Goal: Task Accomplishment & Management: Use online tool/utility

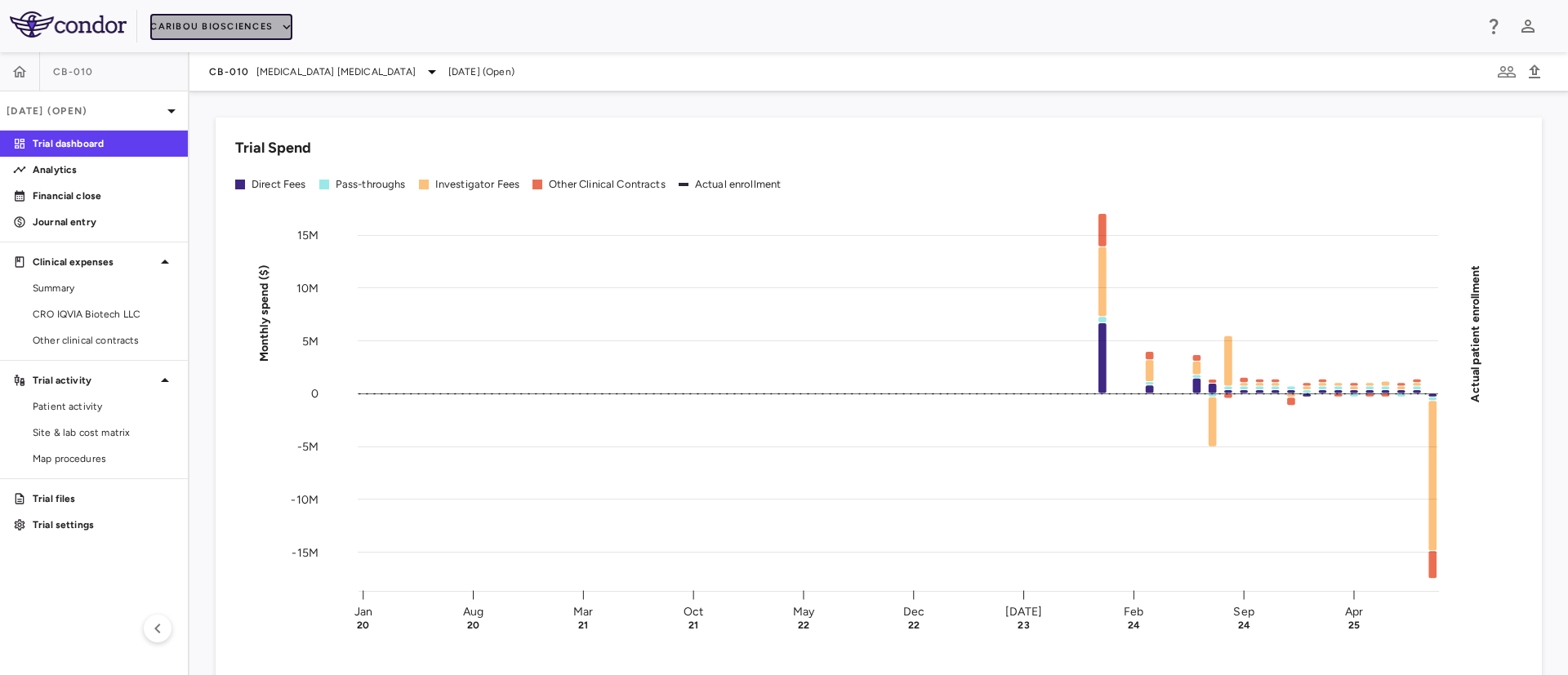
click at [265, 26] on button "Caribou Biosciences" at bounding box center [221, 27] width 142 height 26
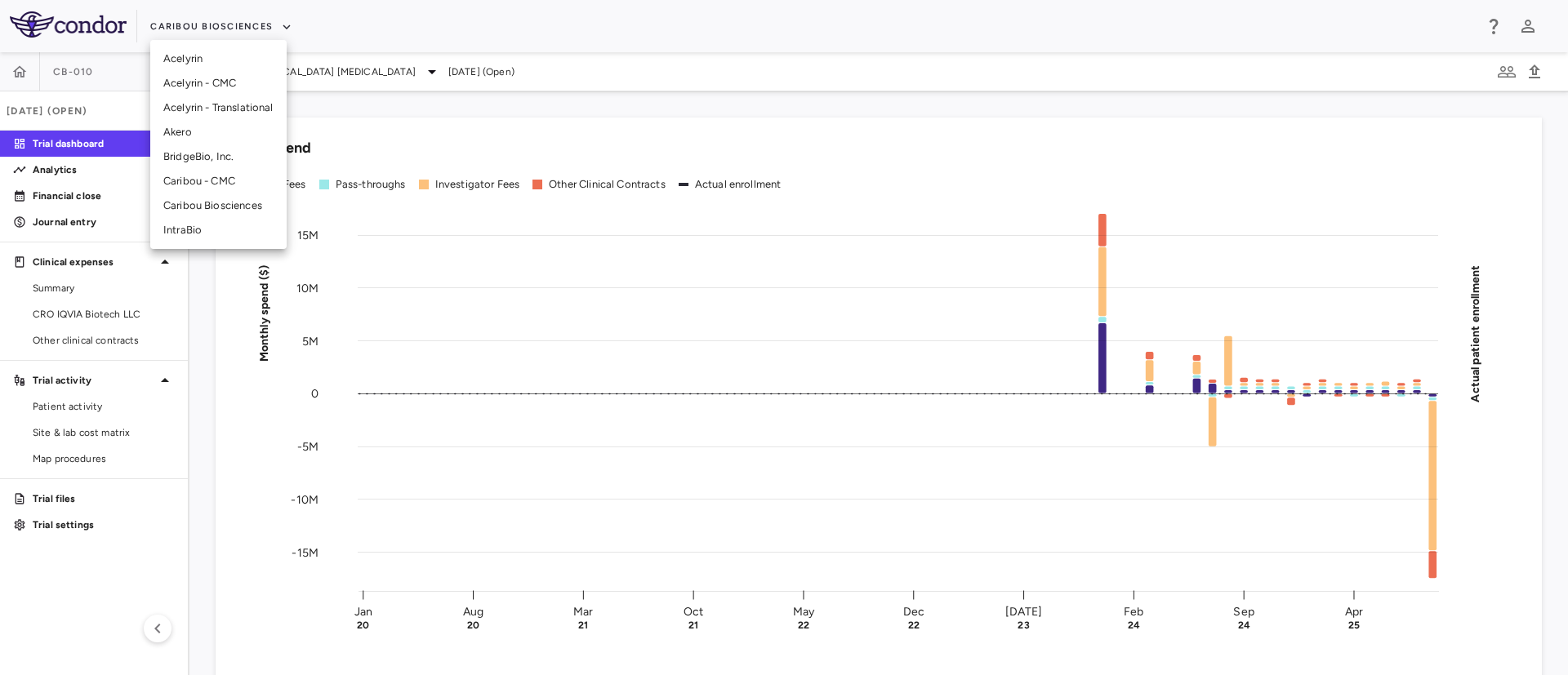
click at [187, 155] on li "BridgeBio, Inc." at bounding box center [219, 156] width 136 height 24
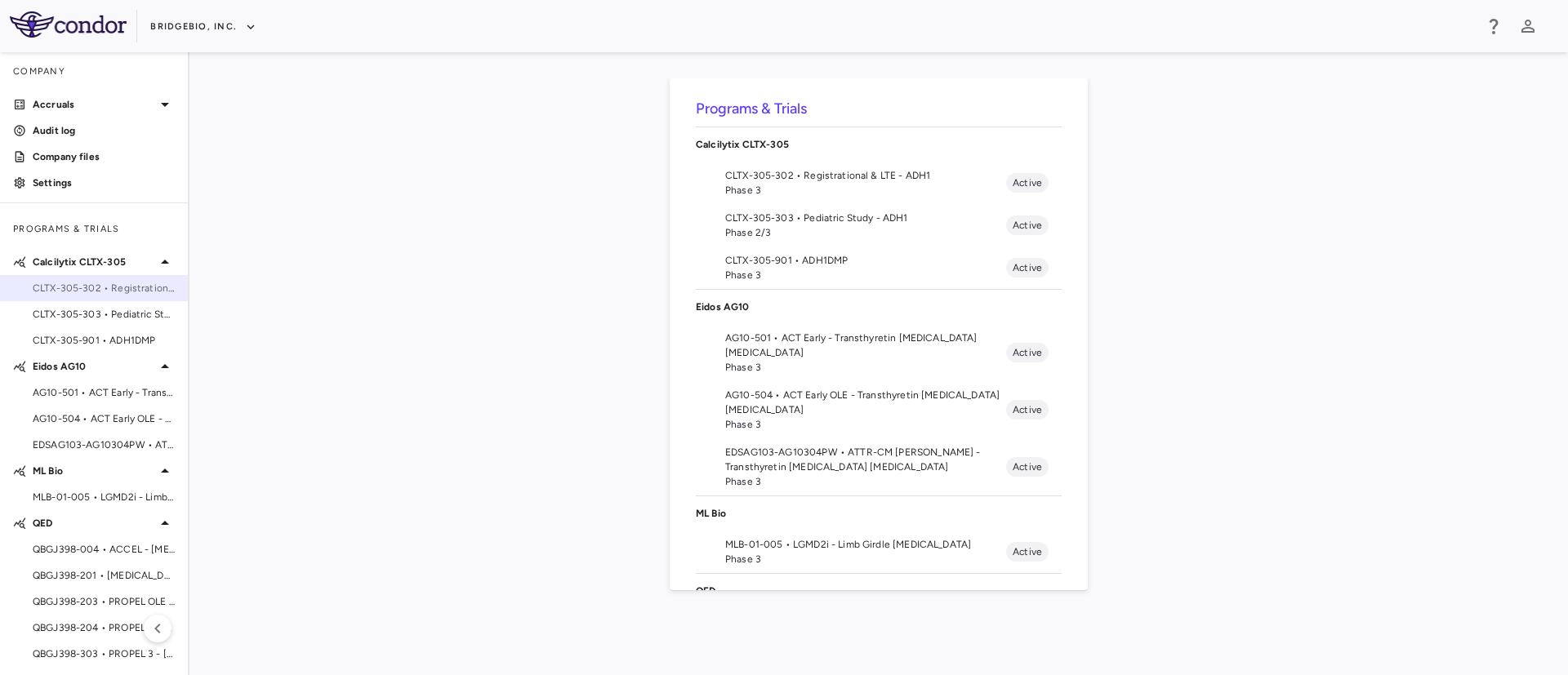
click at [71, 297] on div "CLTX-305-302 • Registrational & LTE - ADH1" at bounding box center [94, 288] width 188 height 24
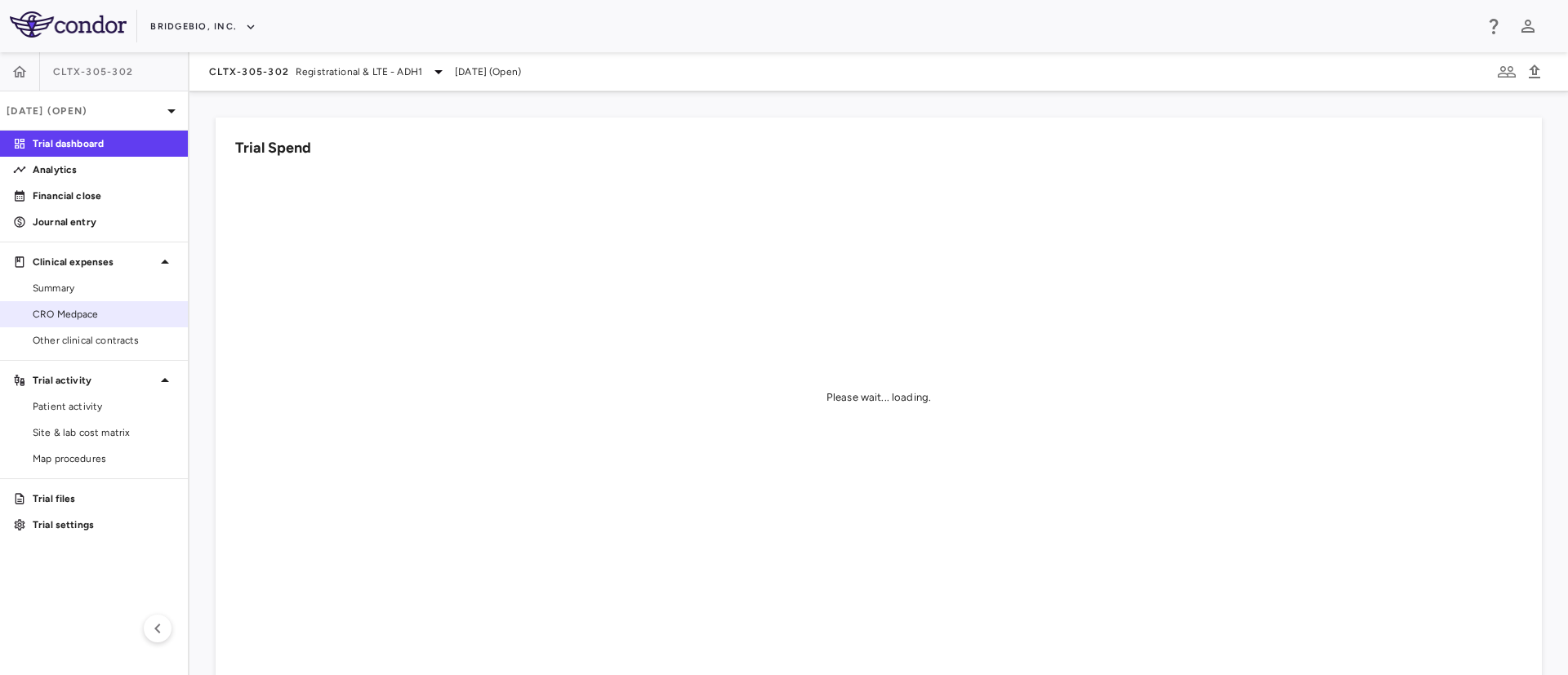
click at [76, 323] on link "CRO Medpace" at bounding box center [94, 313] width 188 height 24
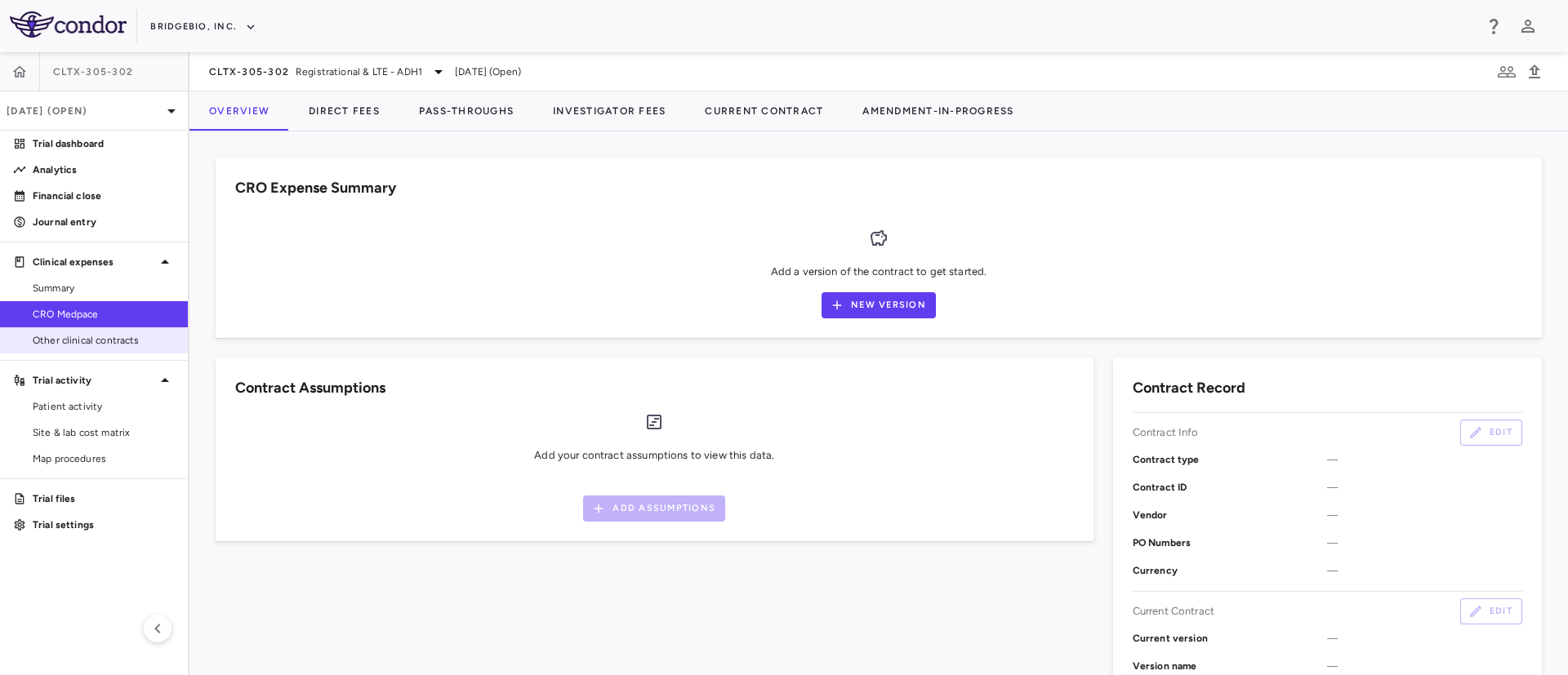
click at [64, 346] on span "Other clinical contracts" at bounding box center [103, 341] width 142 height 15
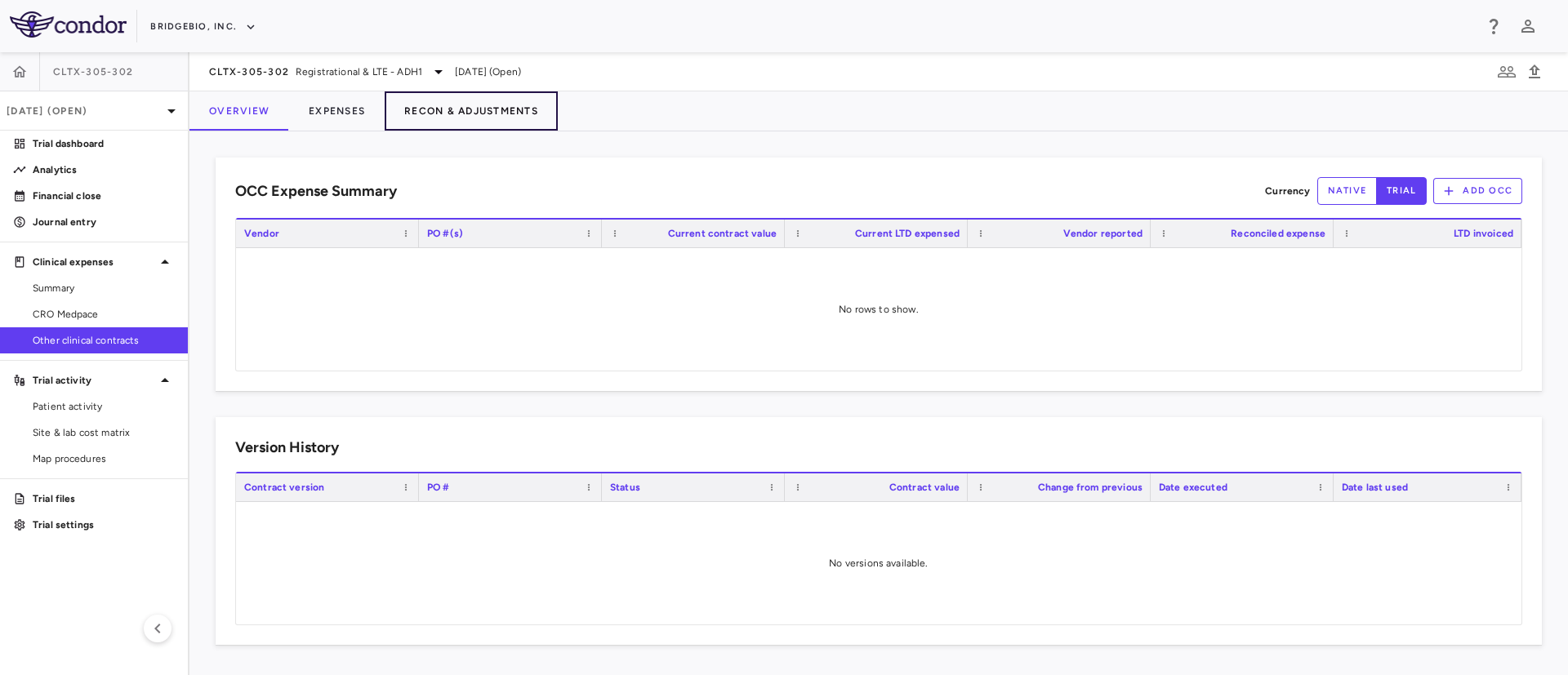
click at [450, 113] on button "Recon & Adjustments" at bounding box center [471, 111] width 173 height 39
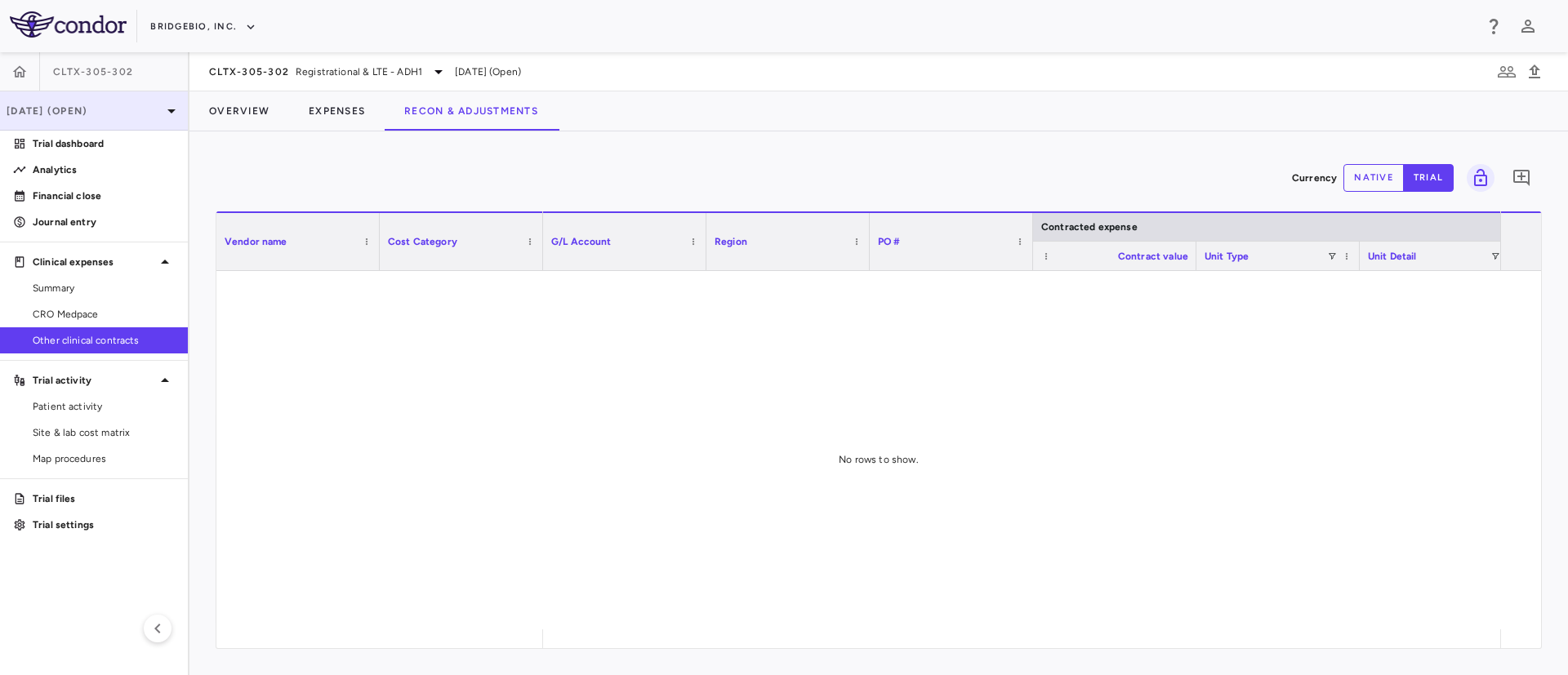
click at [156, 106] on p "[DATE] (Open)" at bounding box center [84, 111] width 156 height 15
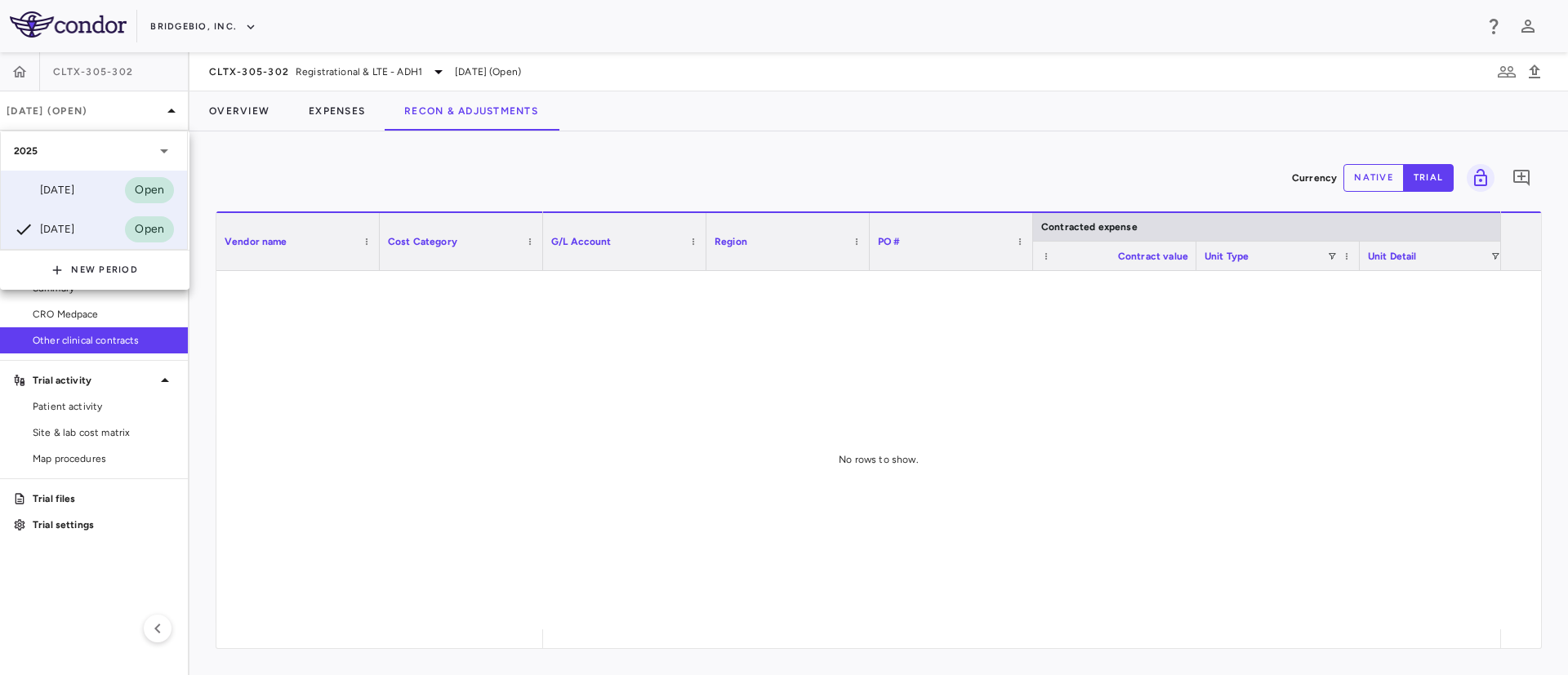
click at [59, 183] on div "[DATE]" at bounding box center [44, 190] width 61 height 20
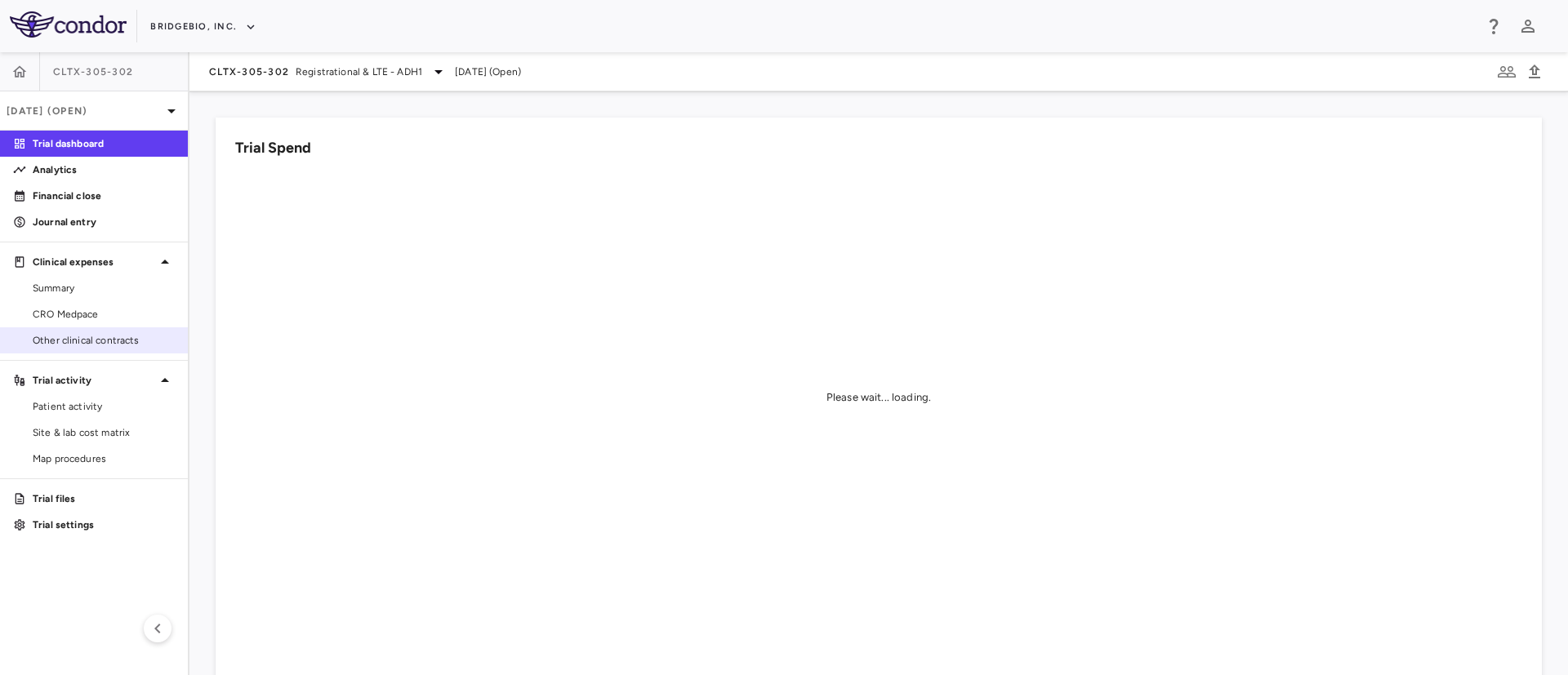
click at [72, 342] on span "Other clinical contracts" at bounding box center [103, 341] width 142 height 15
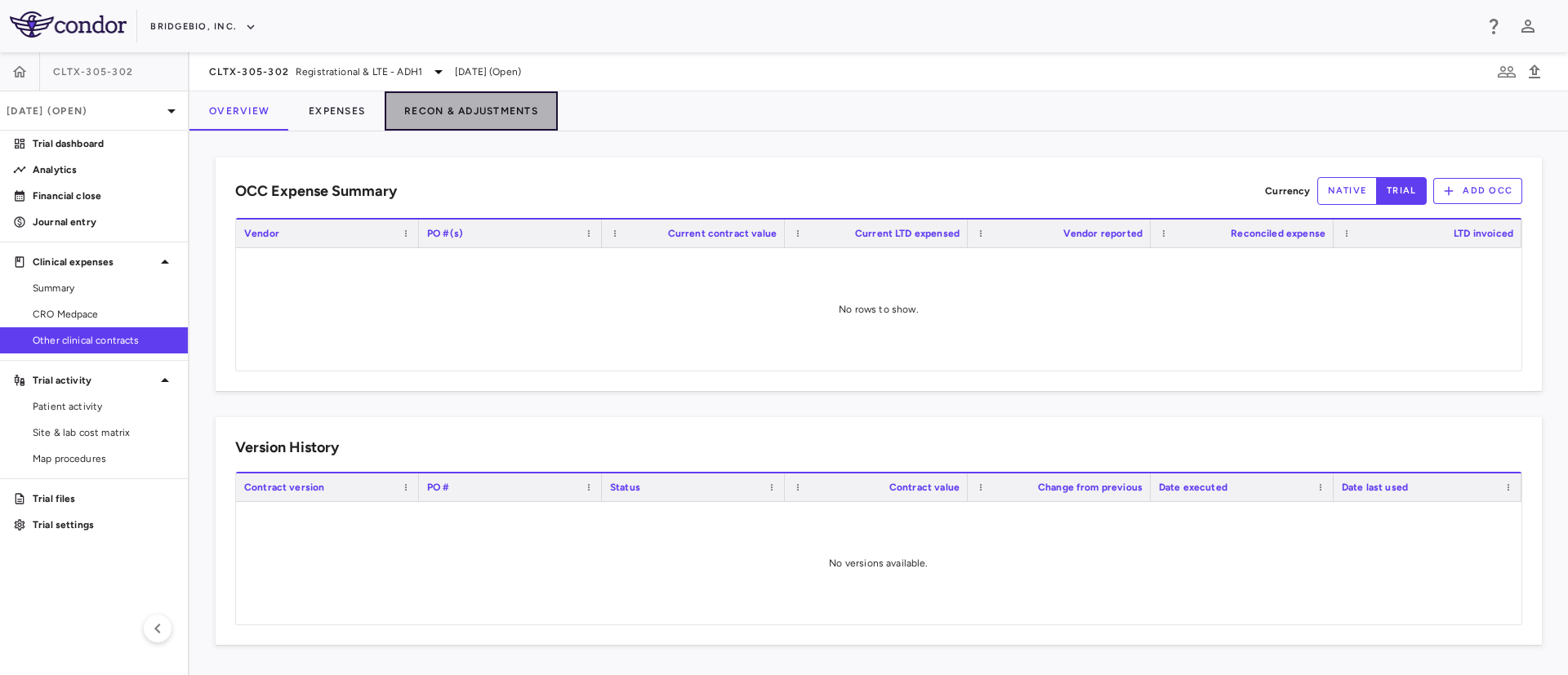
click at [472, 111] on button "Recon & Adjustments" at bounding box center [471, 111] width 173 height 39
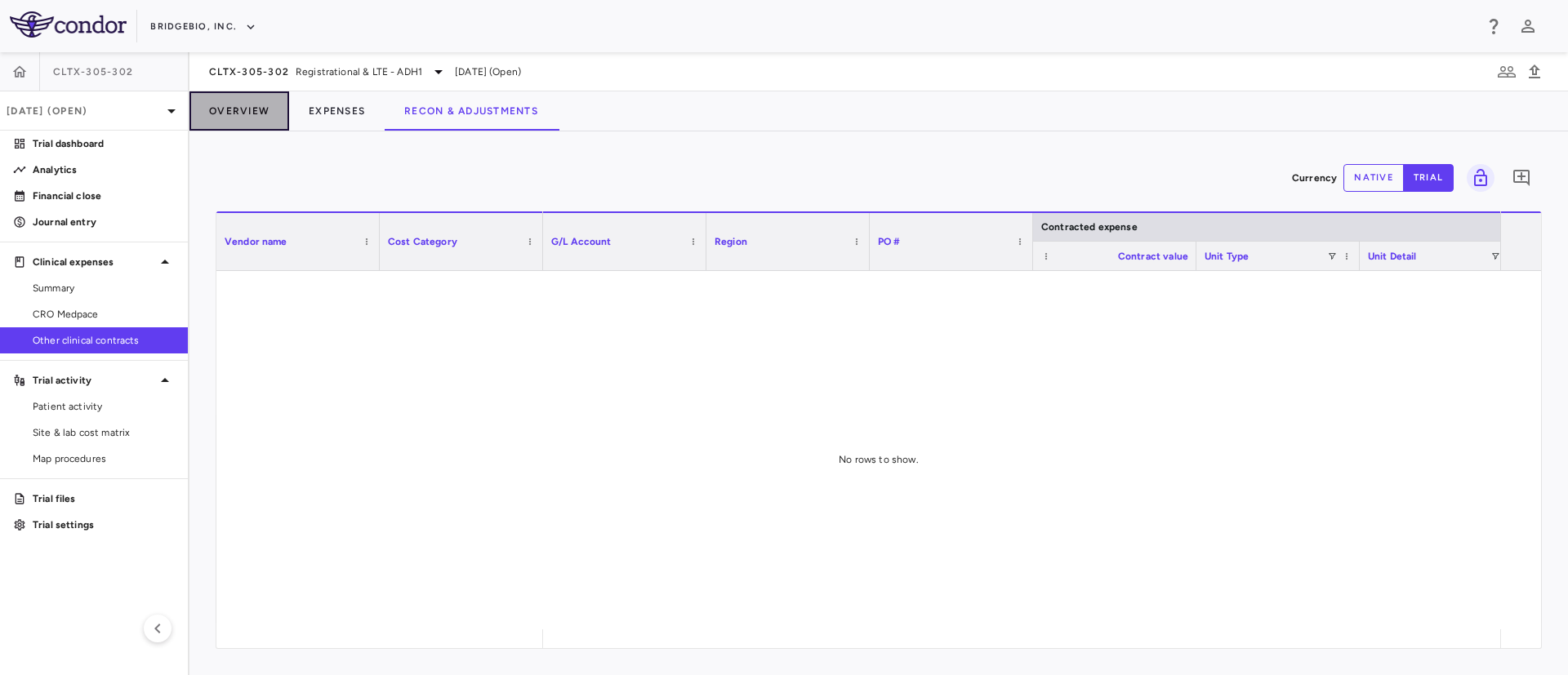
click at [239, 108] on button "Overview" at bounding box center [240, 111] width 100 height 39
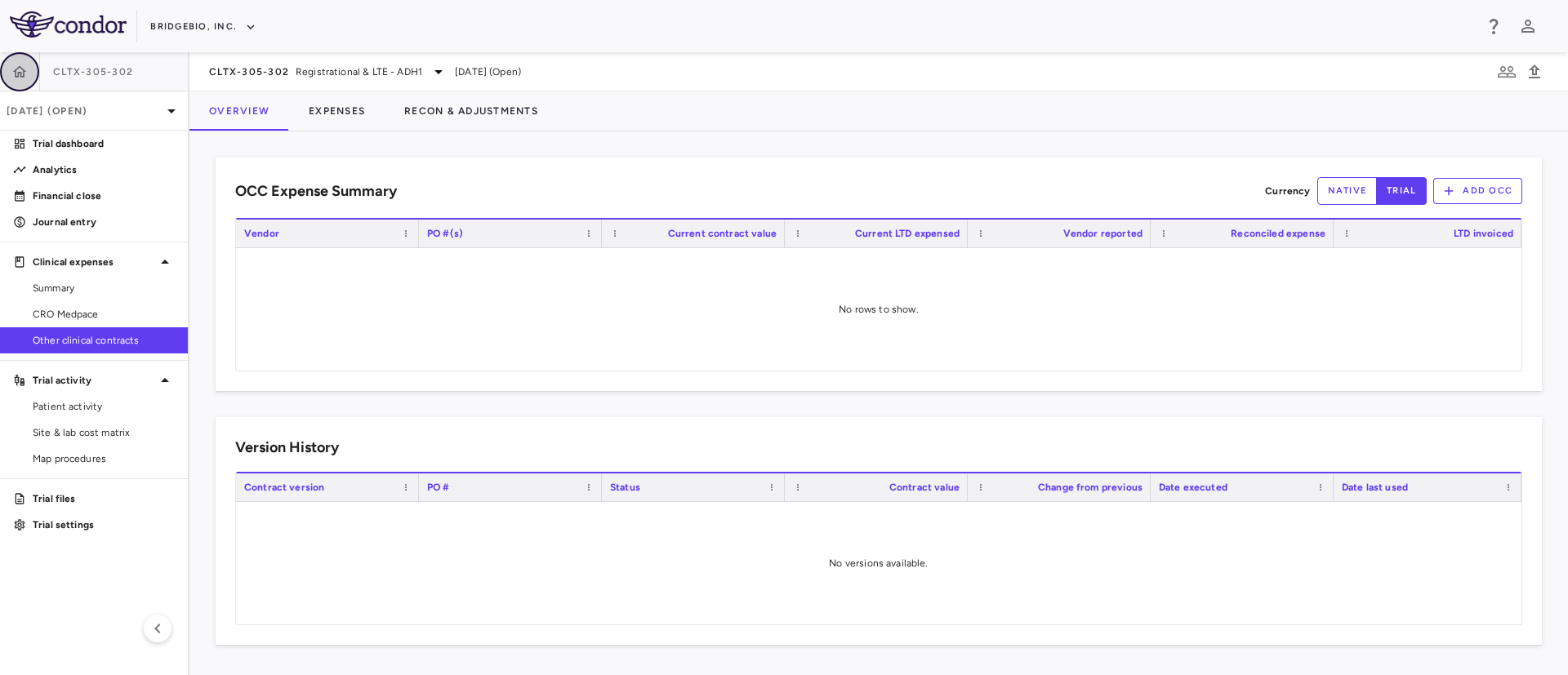
click at [25, 71] on icon "button" at bounding box center [20, 71] width 14 height 12
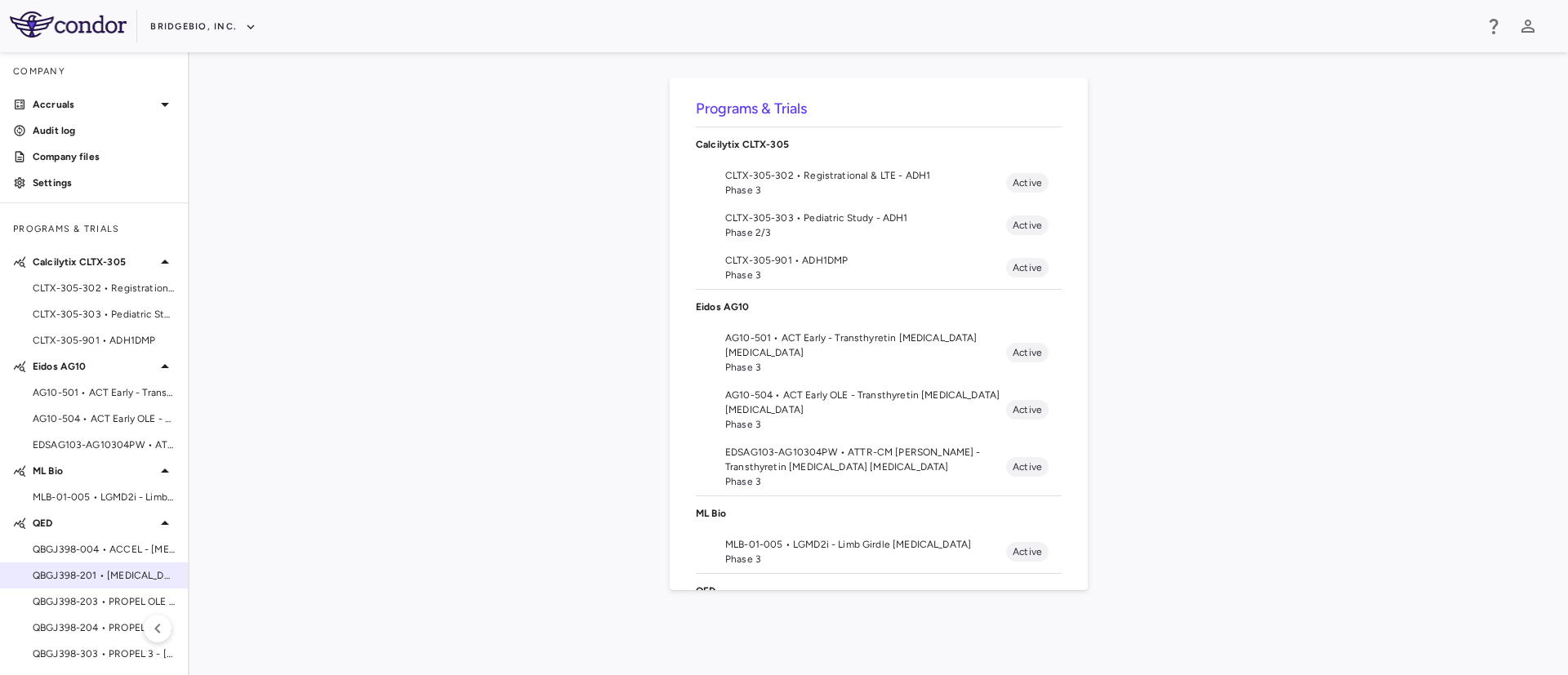
click at [82, 580] on span "QBGJ398-201 • [MEDICAL_DATA]" at bounding box center [103, 575] width 142 height 15
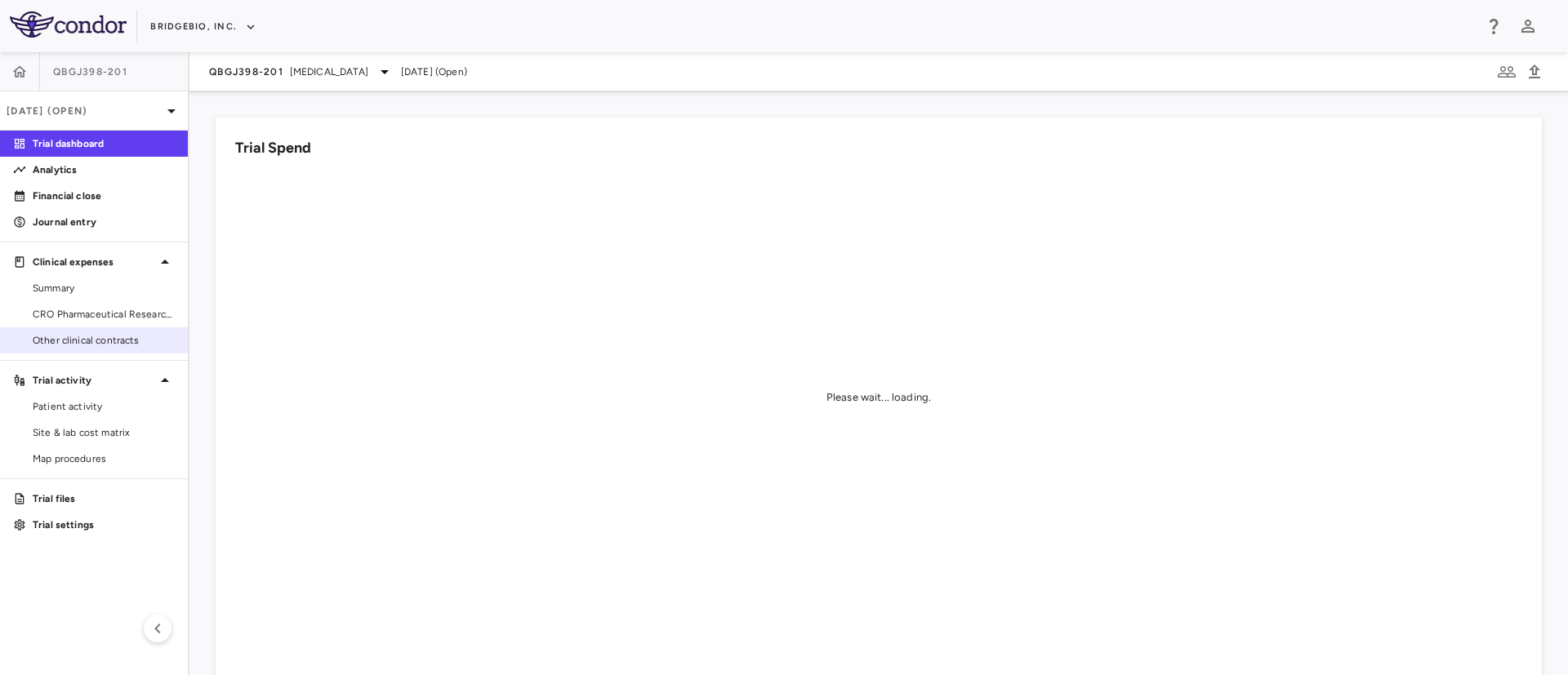
click at [73, 344] on span "Other clinical contracts" at bounding box center [103, 341] width 142 height 15
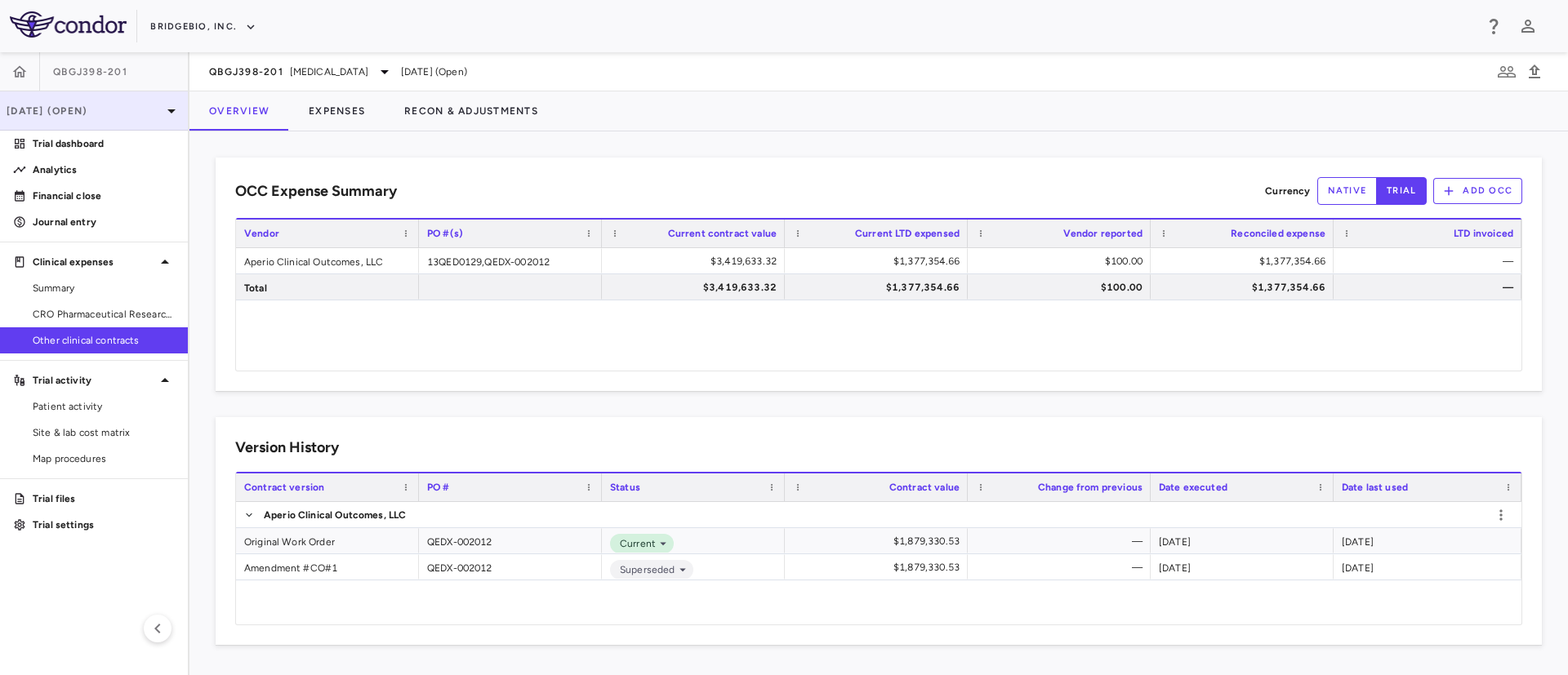
click at [135, 113] on p "[DATE] (Open)" at bounding box center [84, 111] width 156 height 15
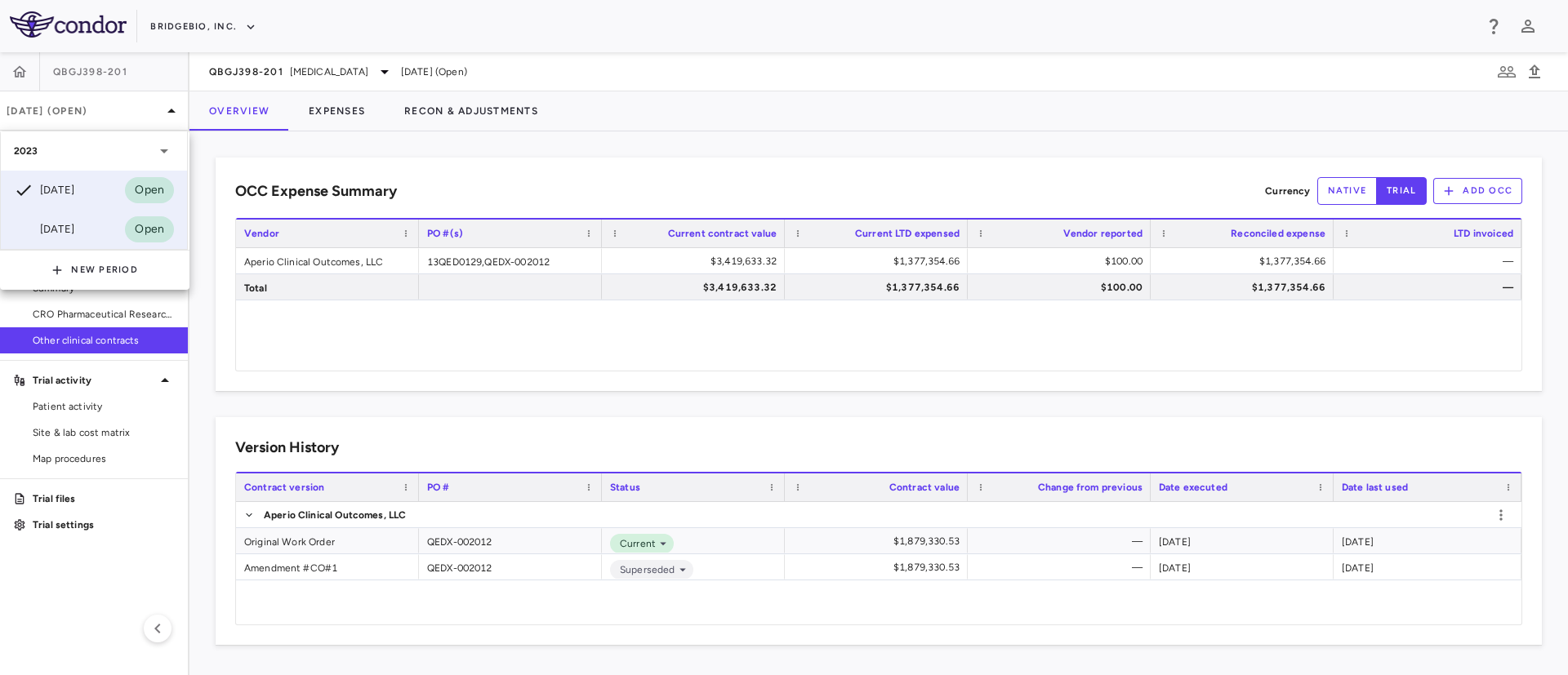
click at [44, 223] on div "[DATE]" at bounding box center [44, 229] width 61 height 20
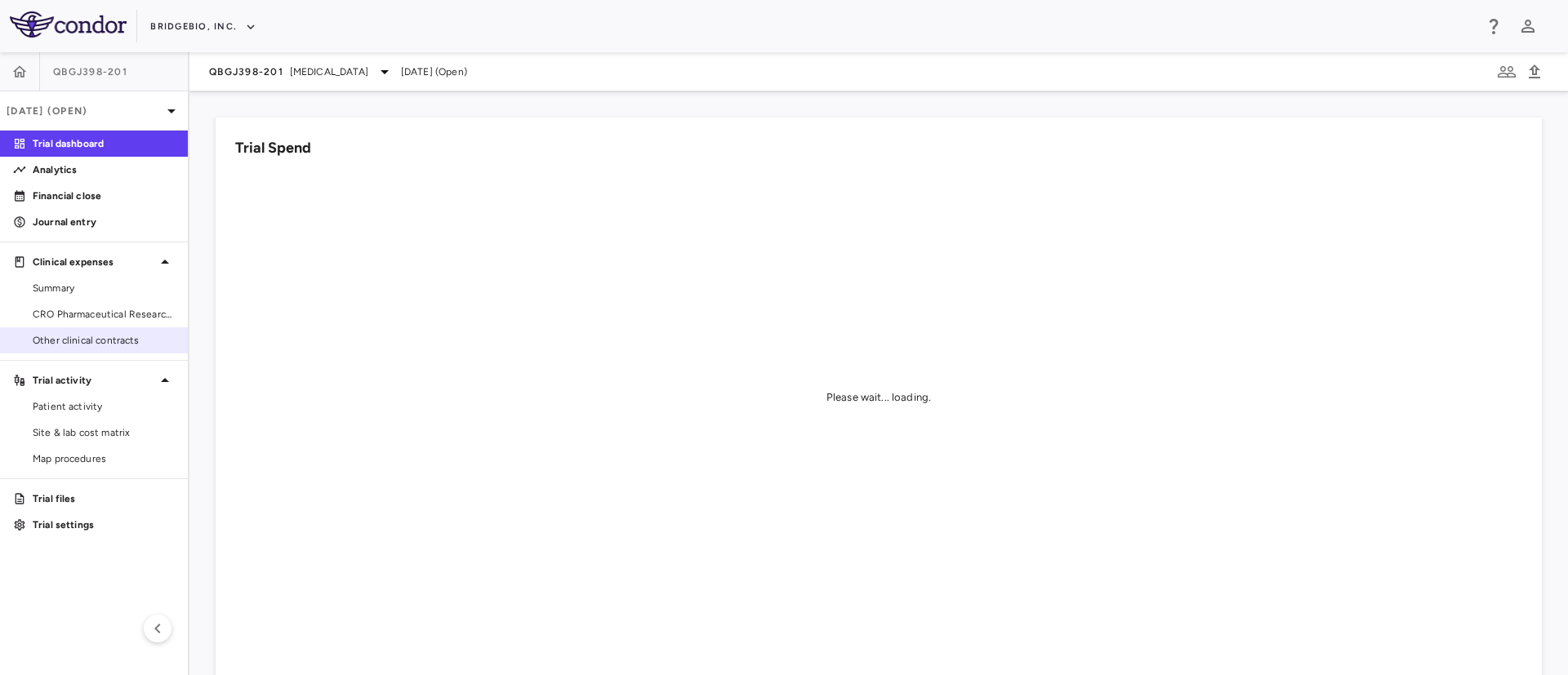
click at [101, 342] on span "Other clinical contracts" at bounding box center [103, 341] width 142 height 15
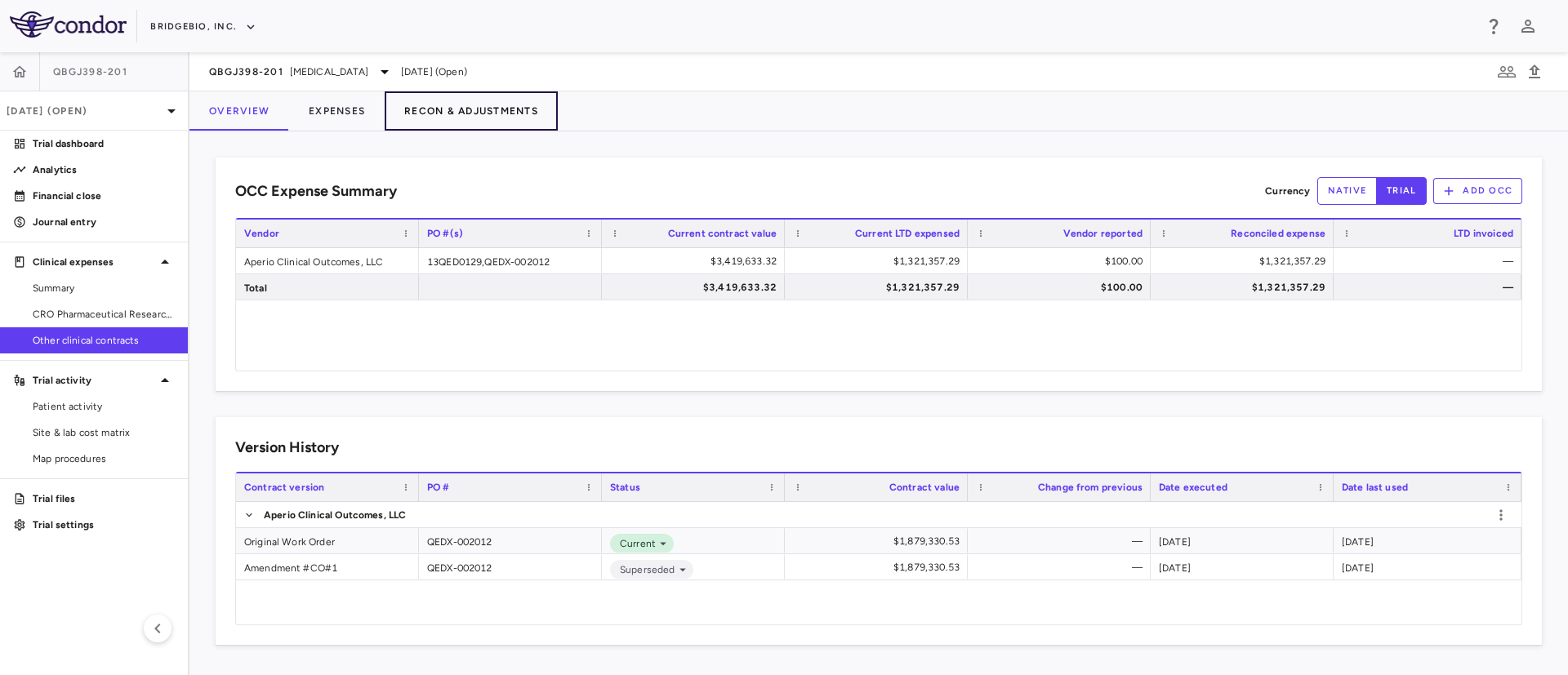
click at [497, 111] on button "Recon & Adjustments" at bounding box center [471, 111] width 173 height 39
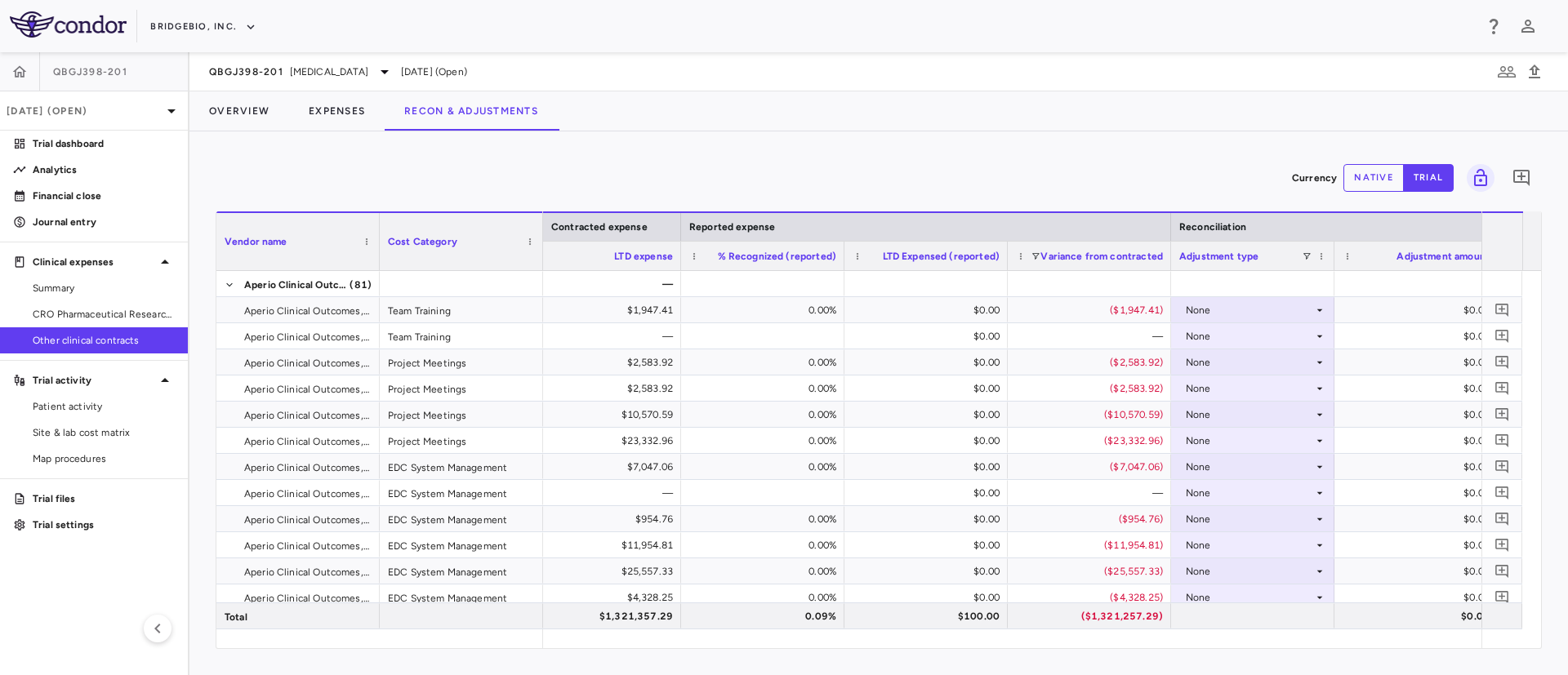
scroll to position [0, 1816]
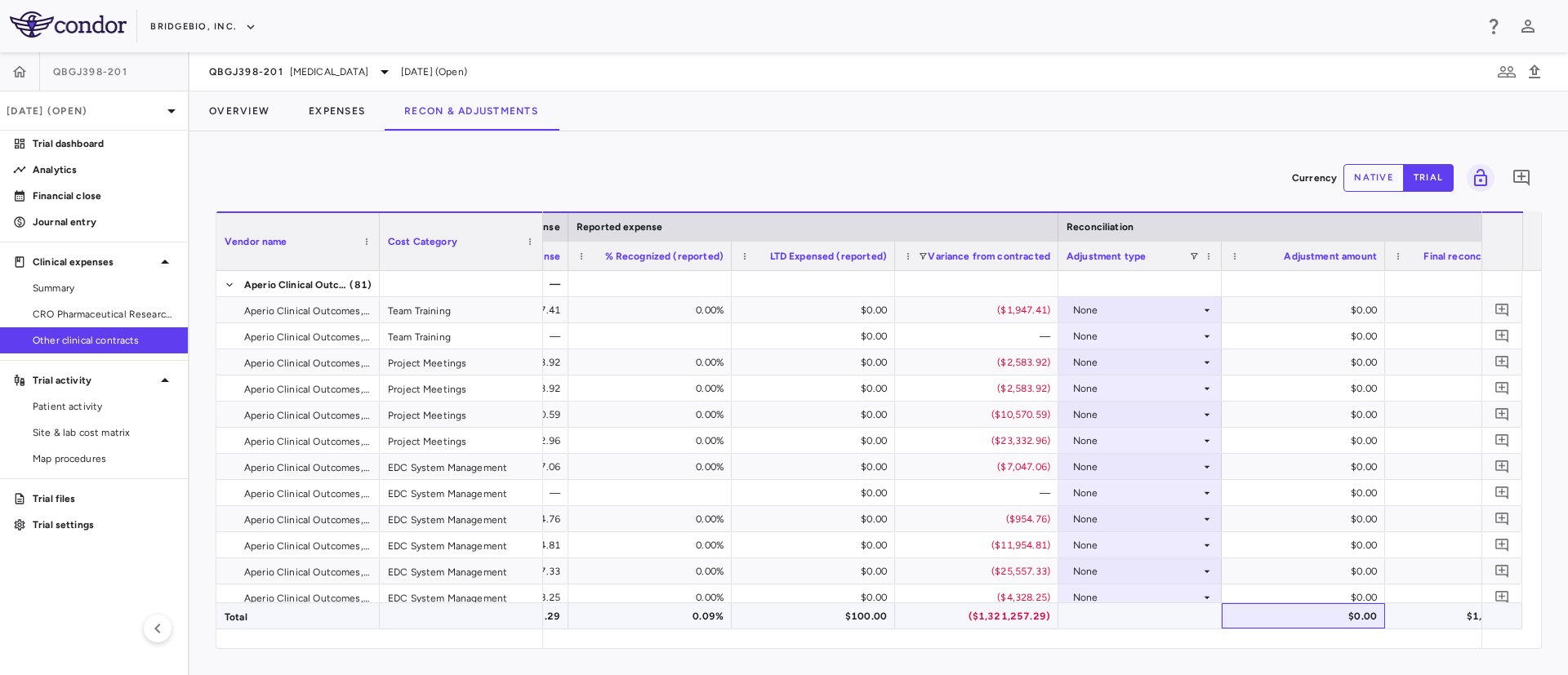
drag, startPoint x: 1239, startPoint y: 625, endPoint x: 1277, endPoint y: 615, distance: 39.3
click at [1277, 615] on div "$0.00" at bounding box center [1306, 616] width 141 height 26
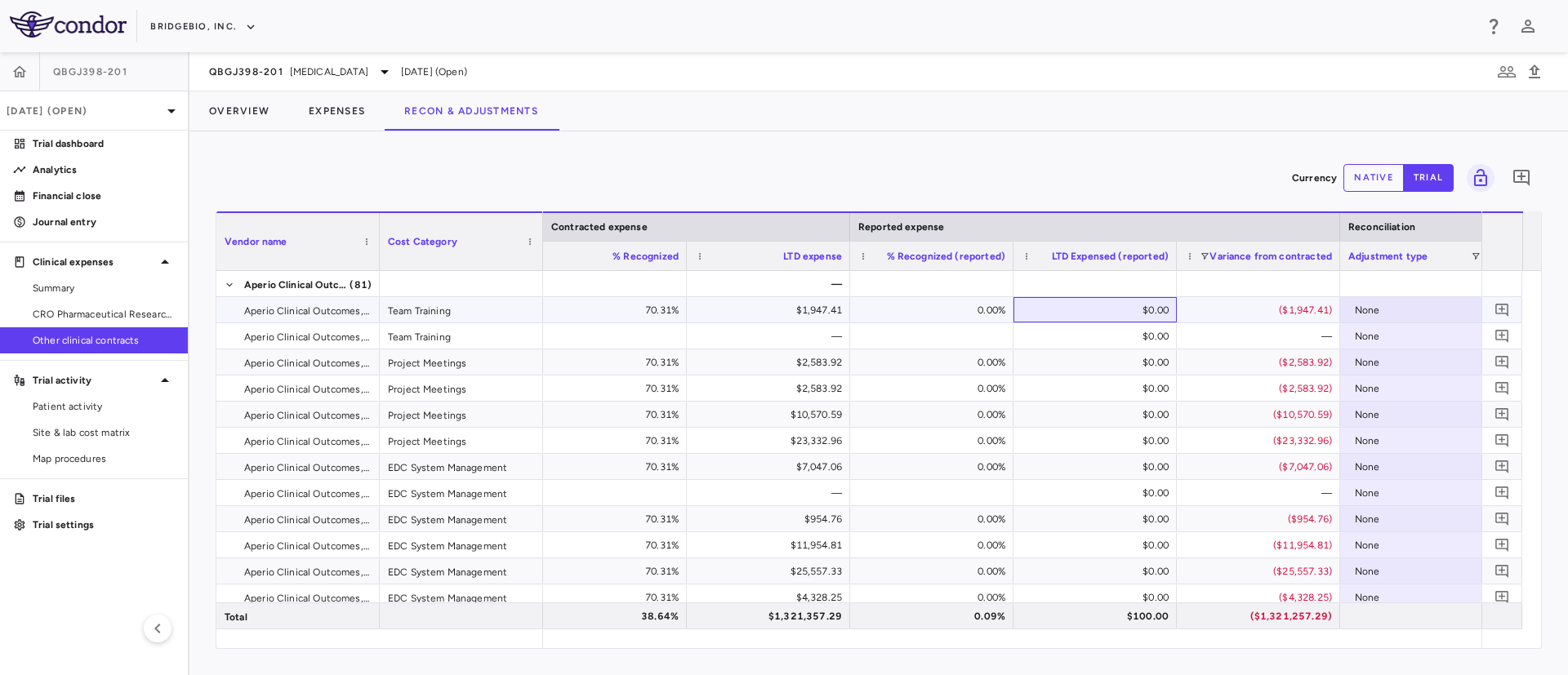
click at [1120, 315] on div "$0.00" at bounding box center [1098, 309] width 141 height 26
click at [1357, 182] on button "native" at bounding box center [1373, 177] width 61 height 27
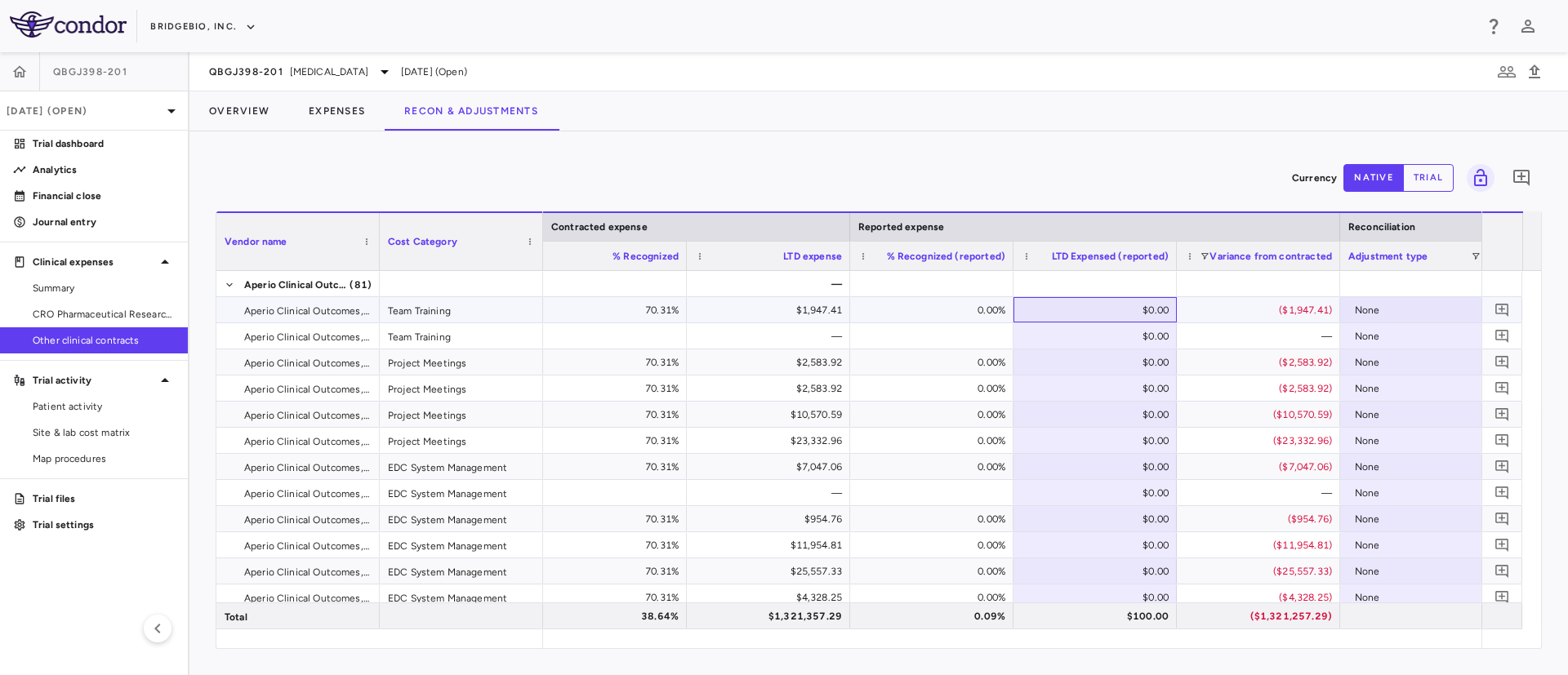
click at [1096, 307] on div "$0.00" at bounding box center [1098, 309] width 141 height 26
click at [1044, 175] on div "Currency native trial 0" at bounding box center [878, 177] width 1326 height 41
click at [227, 25] on button "BridgeBio, Inc." at bounding box center [204, 27] width 106 height 26
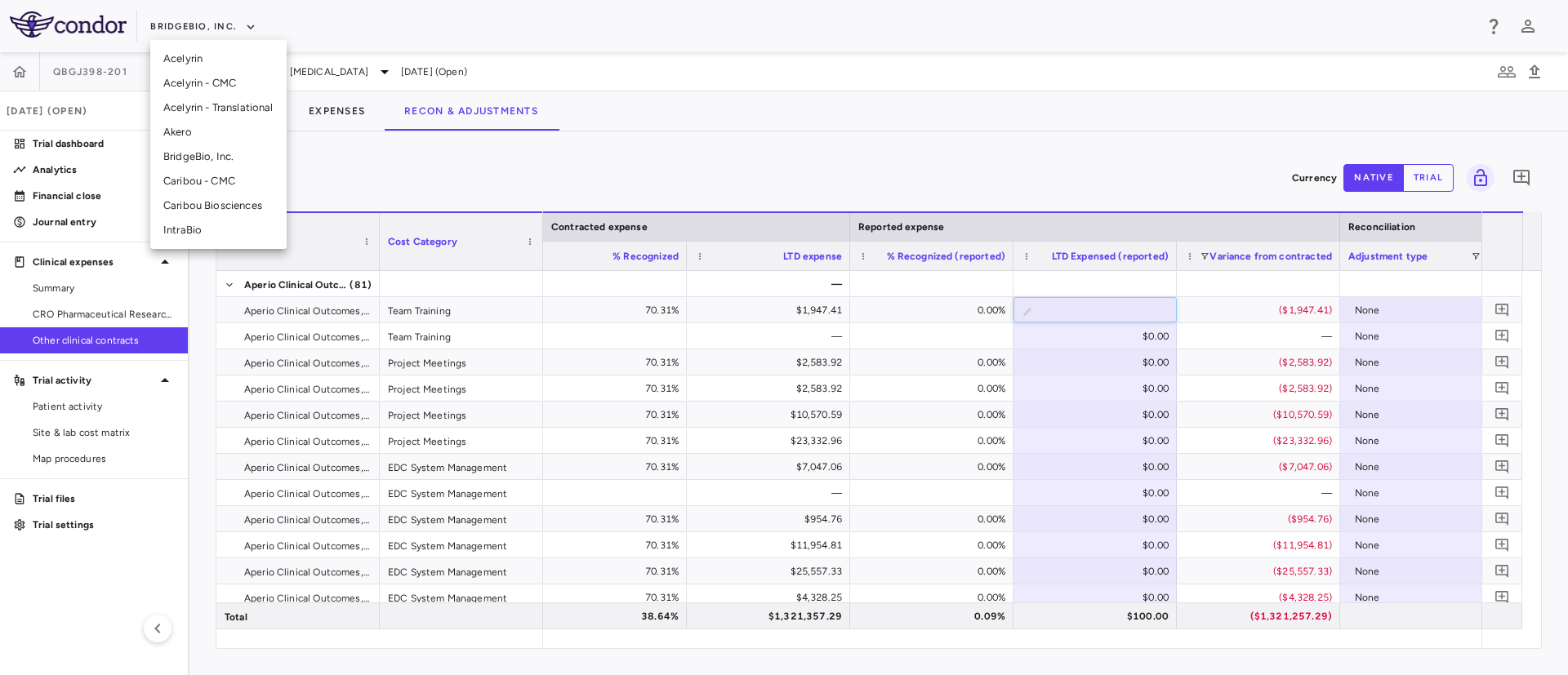
click at [184, 208] on li "Caribou Biosciences" at bounding box center [219, 205] width 136 height 24
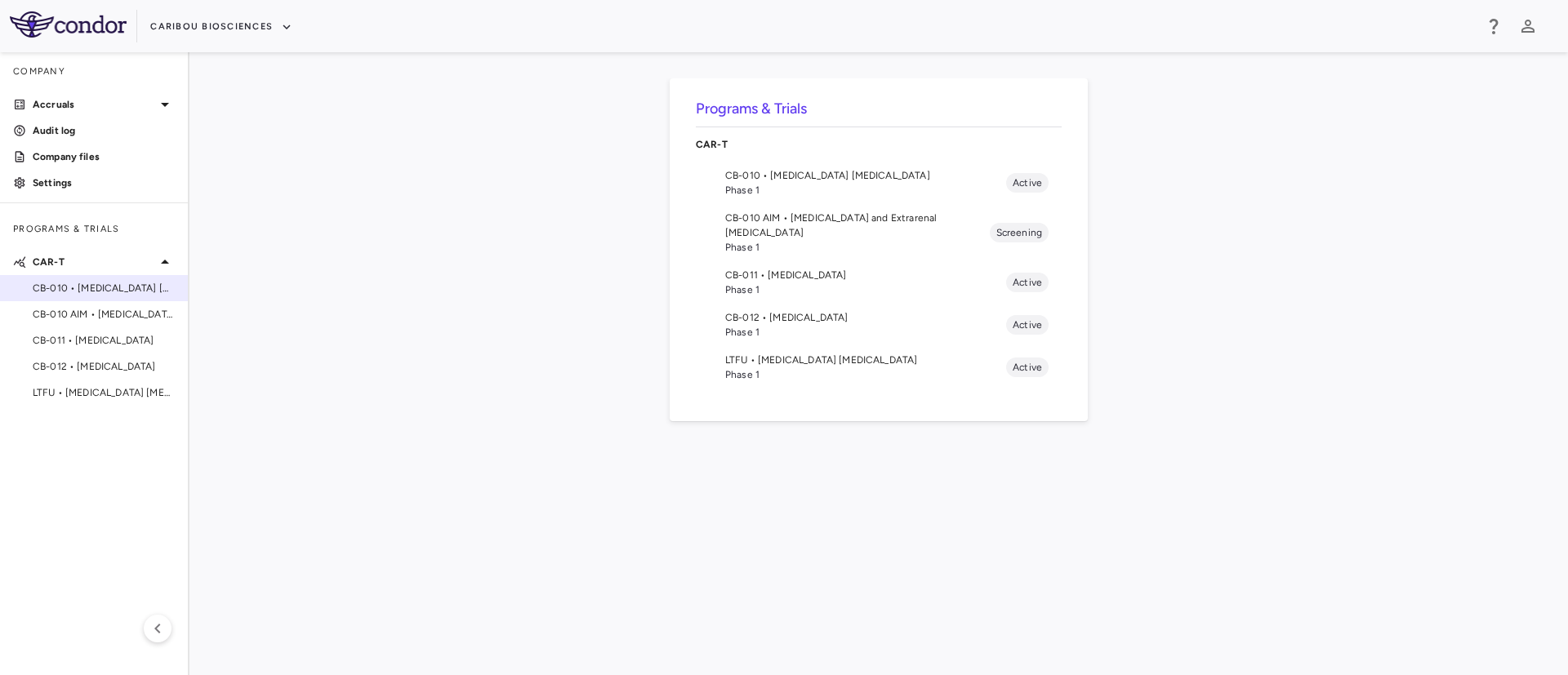
click at [93, 288] on span "CB-010 • [MEDICAL_DATA] [MEDICAL_DATA]" at bounding box center [103, 288] width 142 height 15
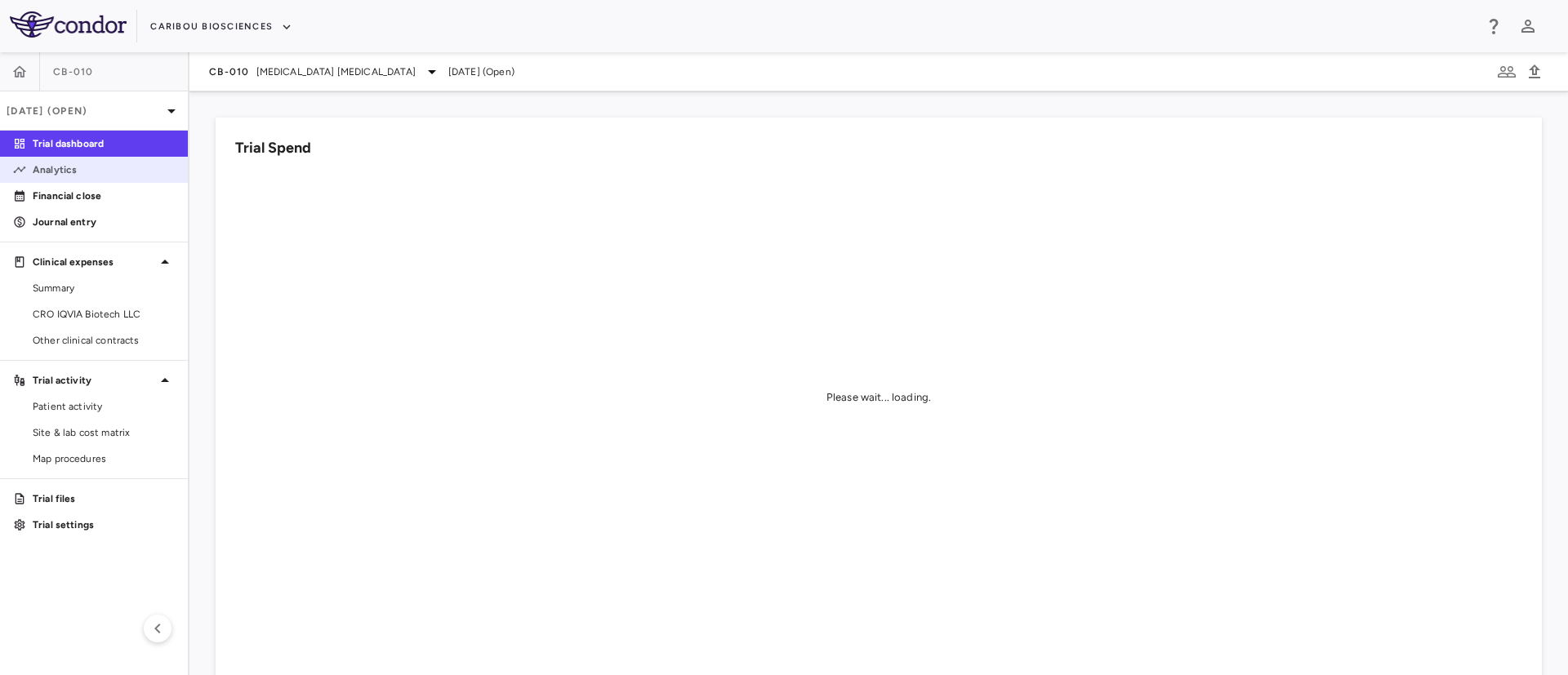
click at [61, 176] on p "Analytics" at bounding box center [103, 170] width 142 height 15
